Goal: Task Accomplishment & Management: Use online tool/utility

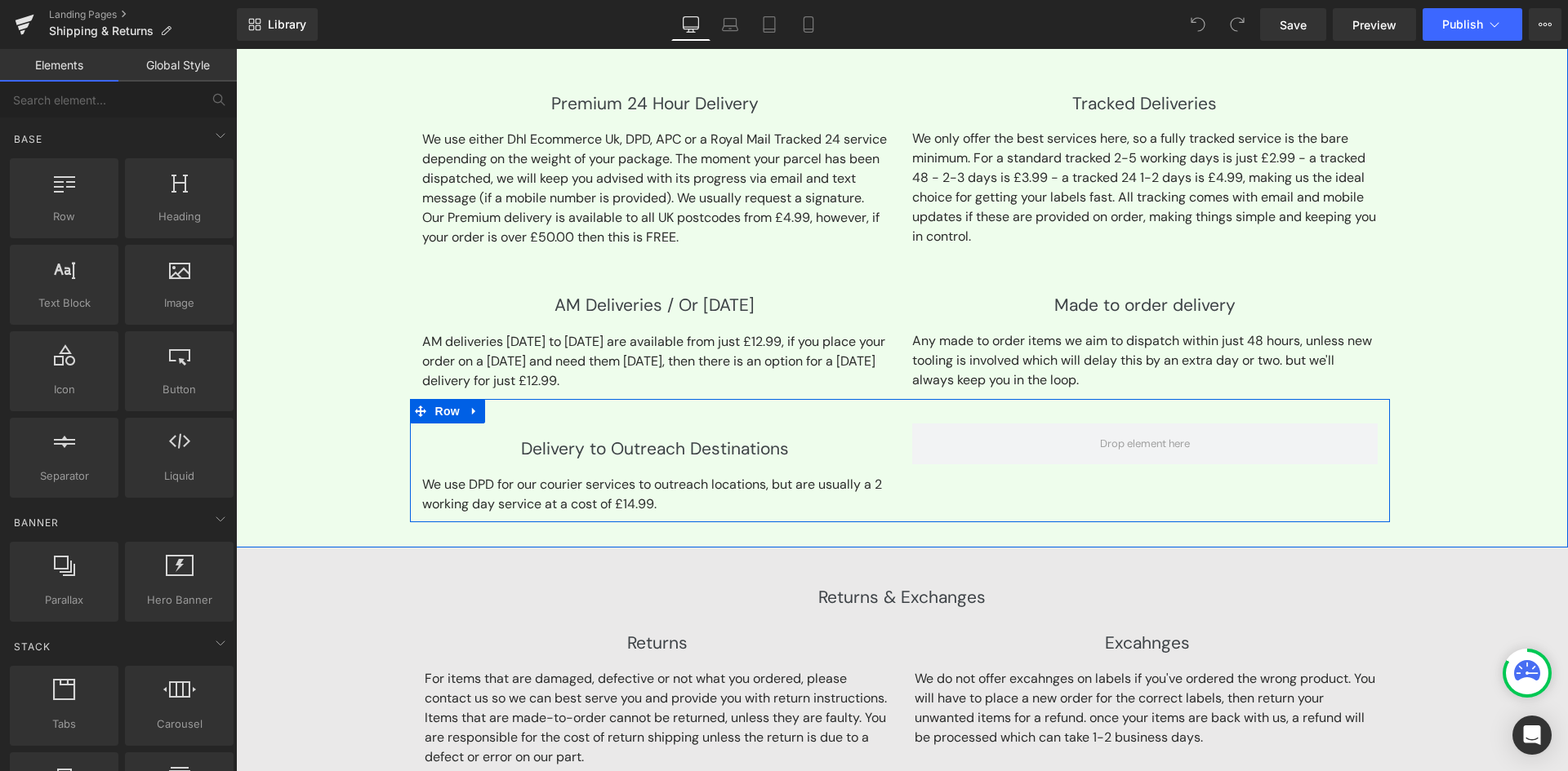
scroll to position [735, 0]
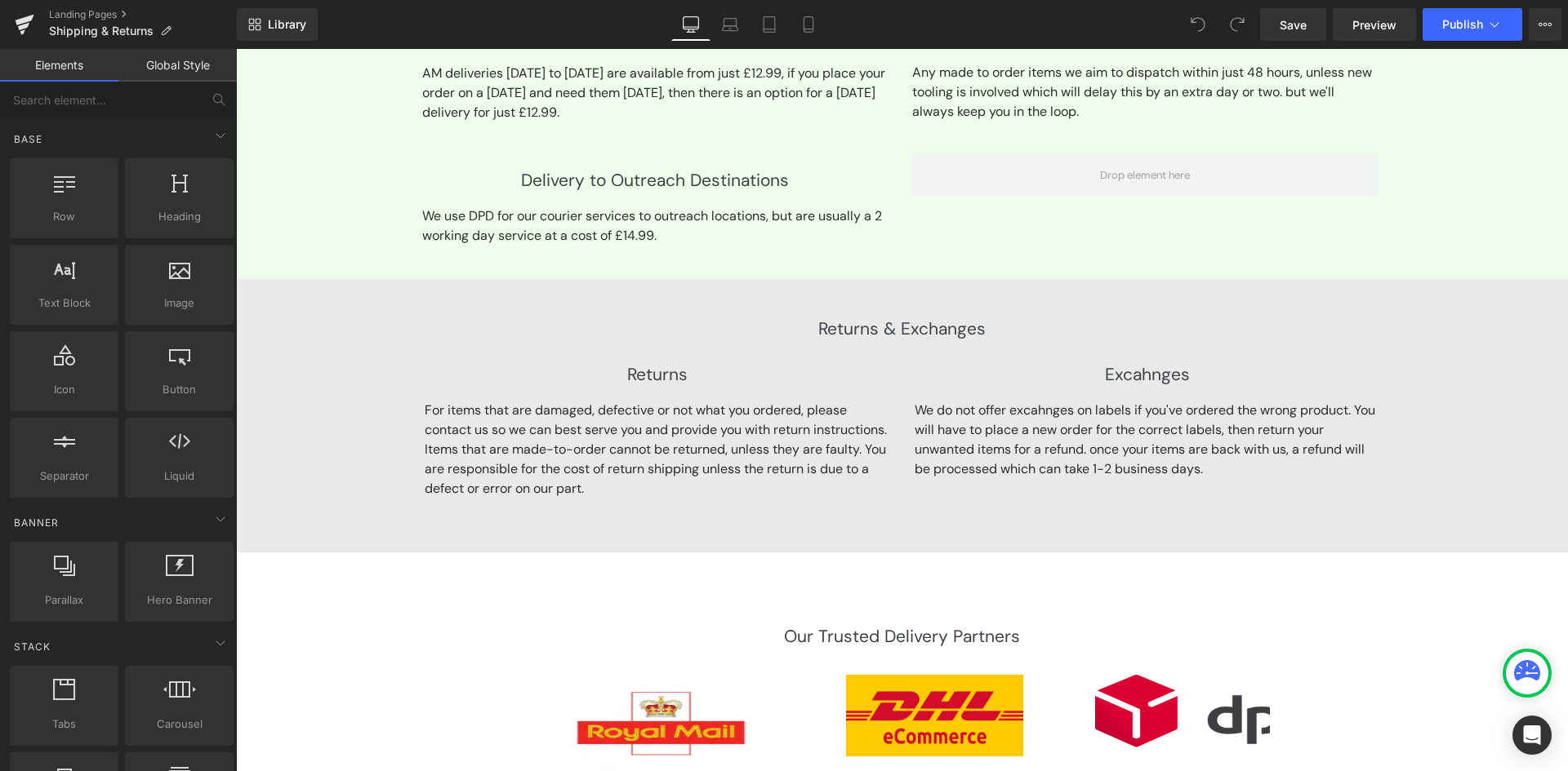
click at [692, 476] on p "For items that are damaged, defective or not what you ordered, please contact u…" at bounding box center [657, 449] width 465 height 98
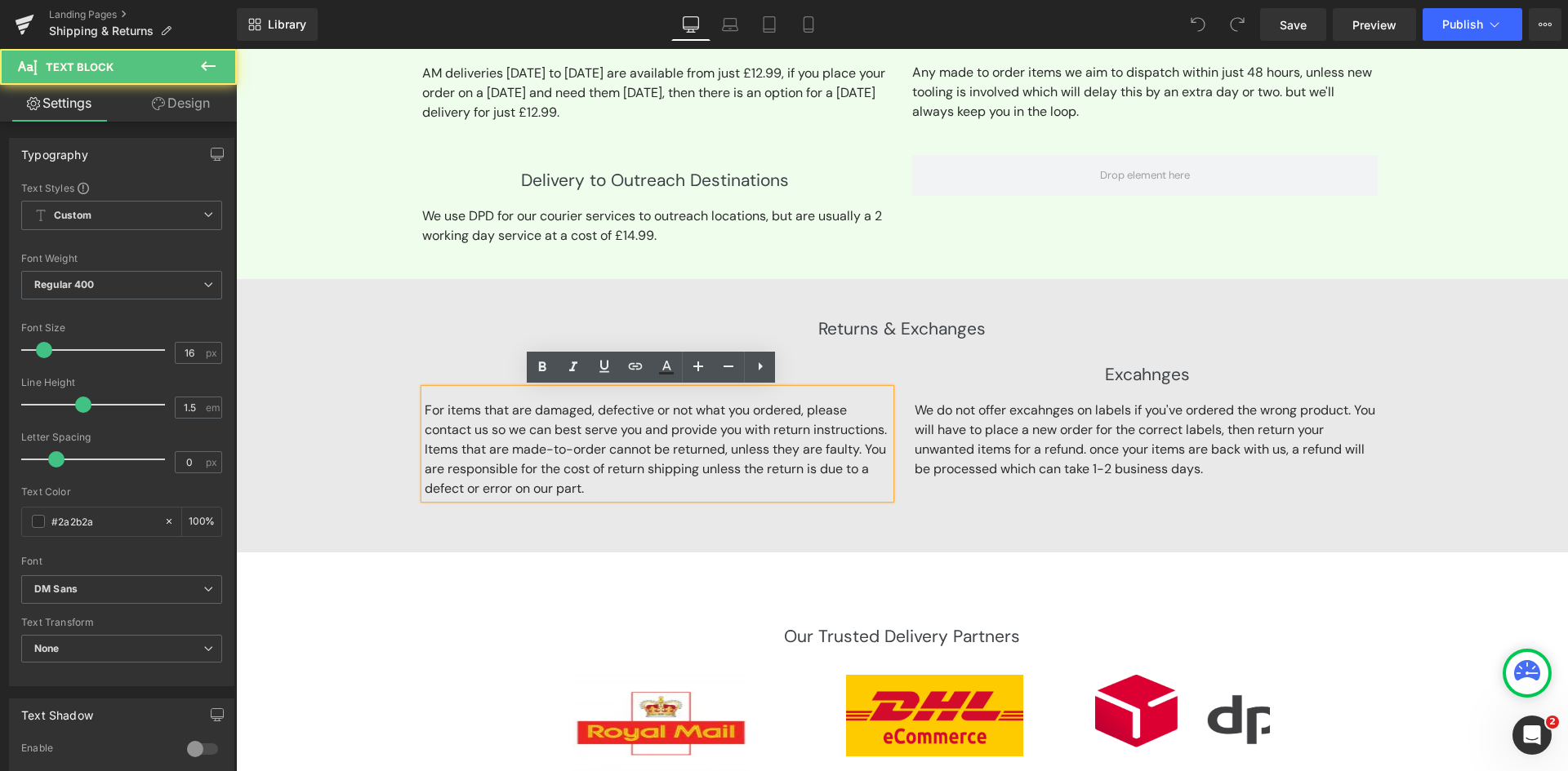
scroll to position [0, 0]
click at [795, 484] on p "For items that are damaged, defective or not what you ordered, please contact u…" at bounding box center [657, 449] width 465 height 98
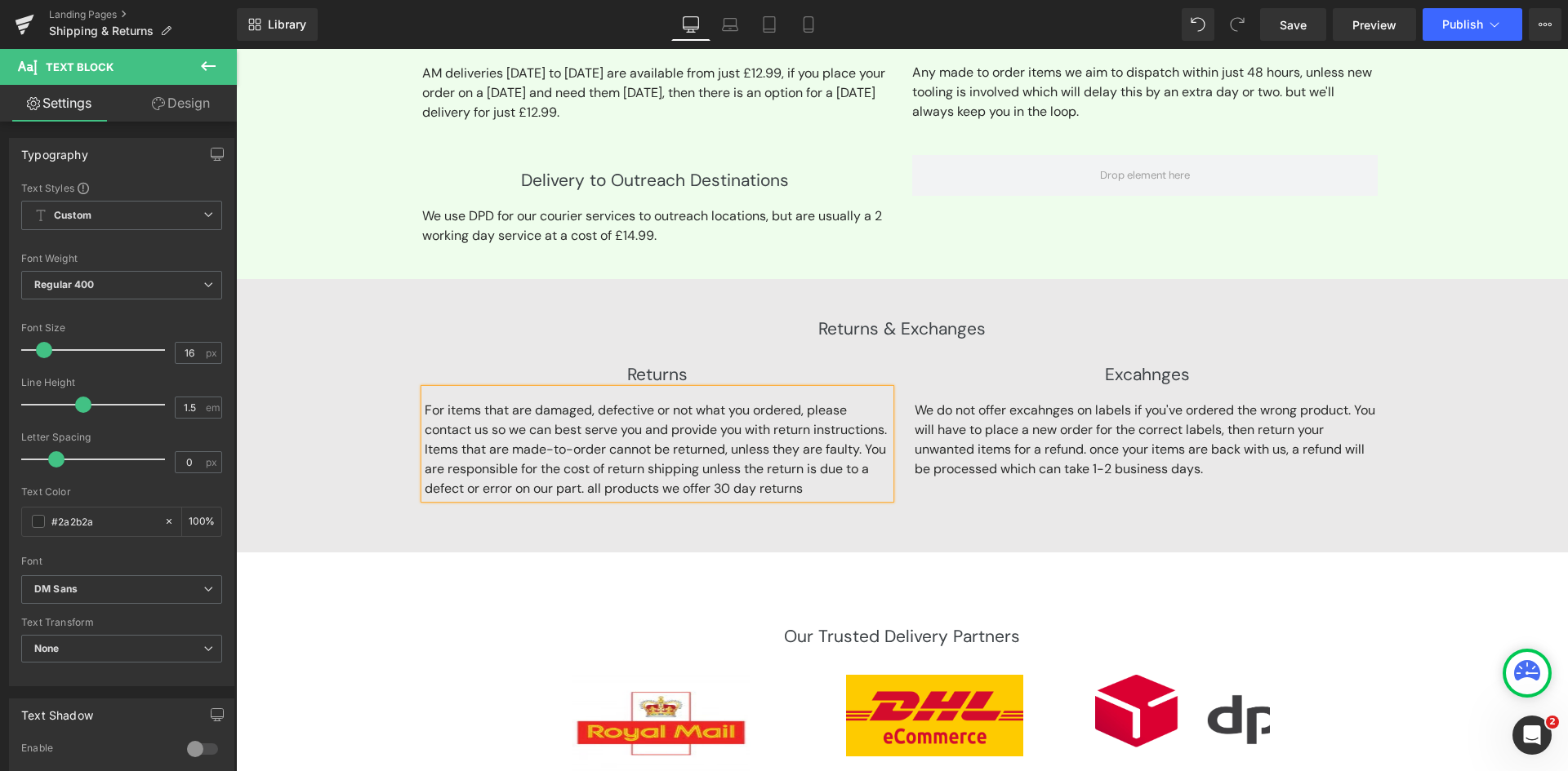
click at [820, 494] on p "For items that are damaged, defective or not what you ordered, please contact u…" at bounding box center [657, 449] width 465 height 98
click at [505, 499] on p "For items that are damaged, defective or not what you ordered, please contact u…" at bounding box center [657, 449] width 465 height 98
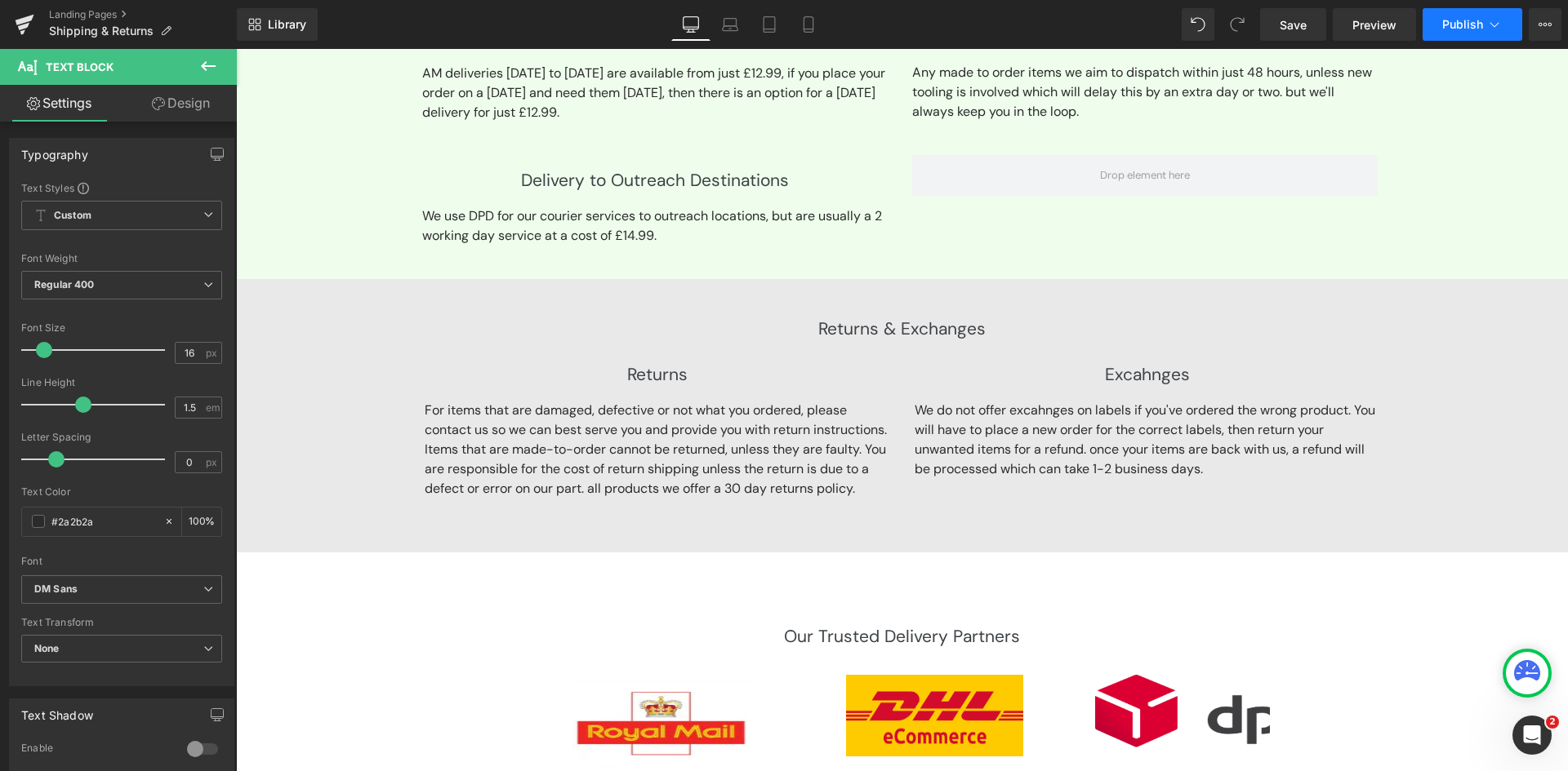
click at [1459, 23] on span "Publish" at bounding box center [1462, 25] width 41 height 13
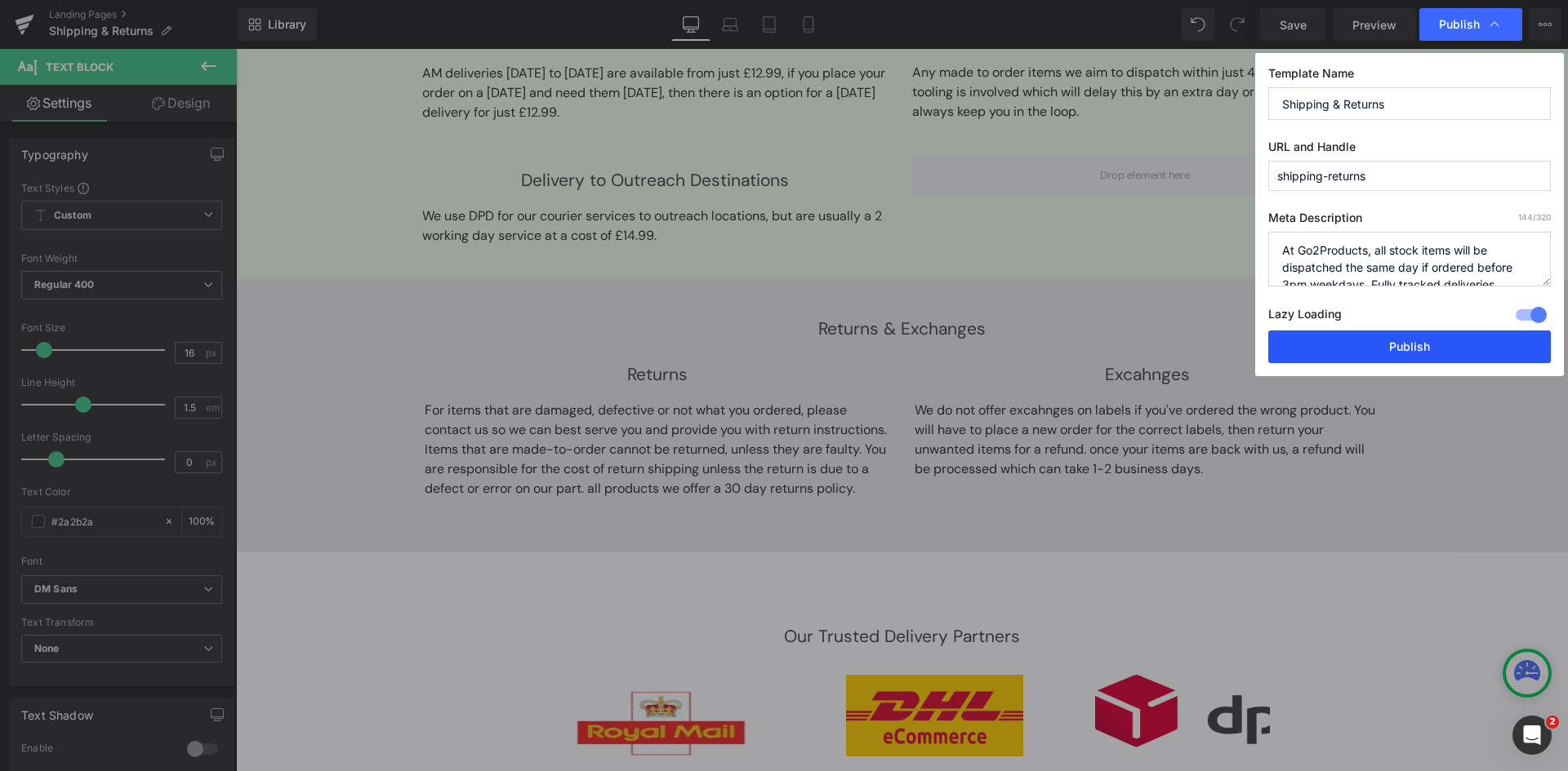
click at [1395, 346] on button "Publish" at bounding box center [1409, 347] width 283 height 33
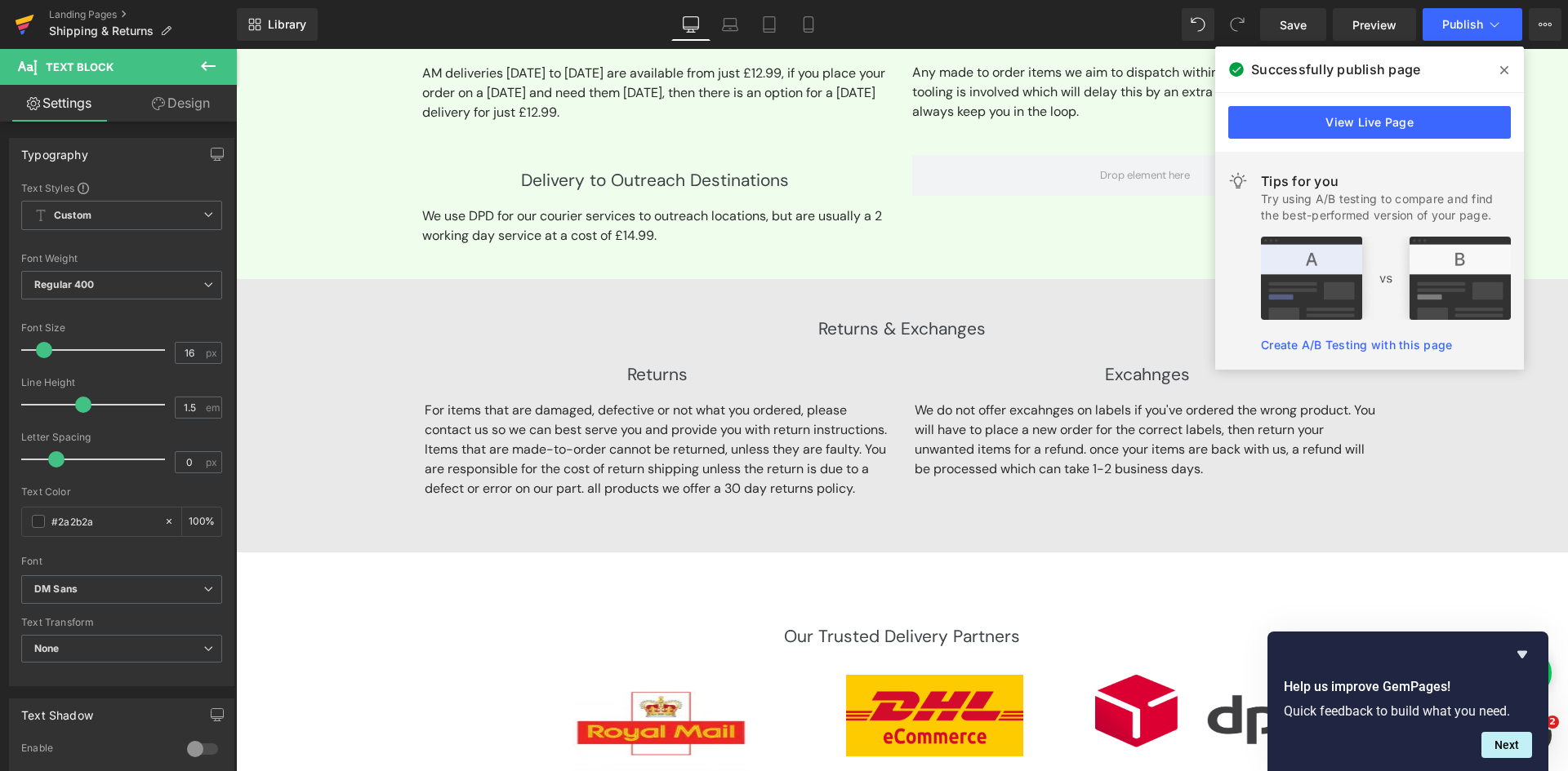
click at [27, 24] on icon at bounding box center [24, 26] width 12 height 7
